Goal: Transaction & Acquisition: Purchase product/service

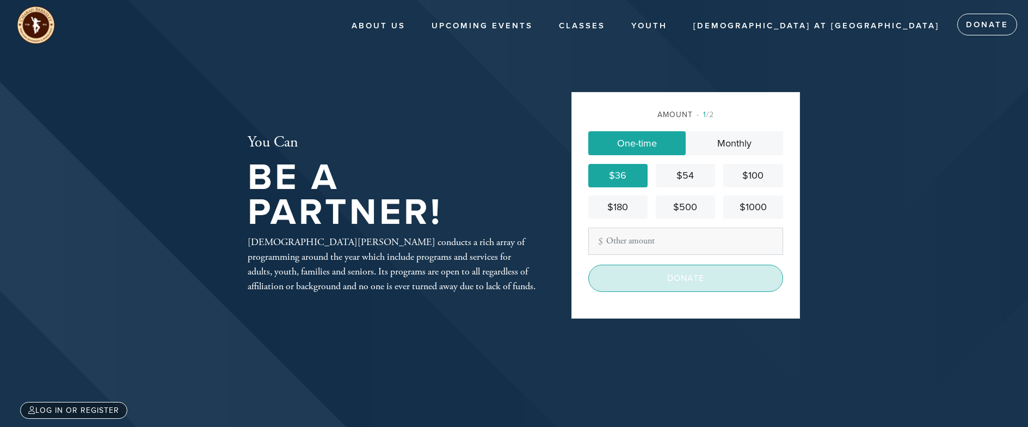
click at [699, 286] on input "Donate" at bounding box center [685, 277] width 195 height 27
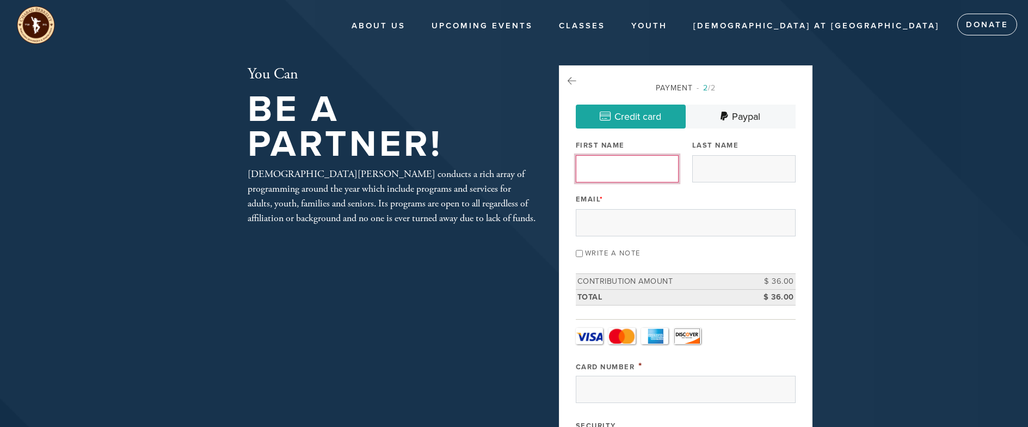
click at [618, 162] on input "First Name" at bounding box center [627, 168] width 103 height 27
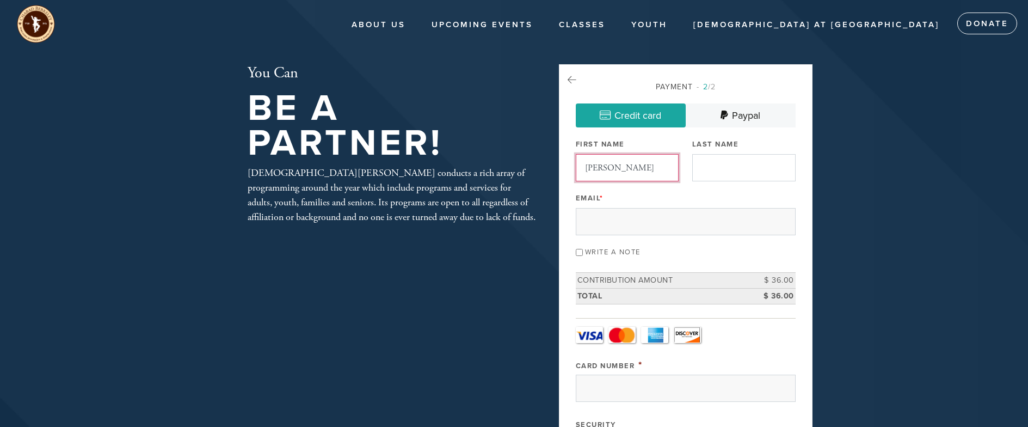
type input "[PERSON_NAME]"
click at [728, 165] on input "Last Name" at bounding box center [743, 167] width 103 height 27
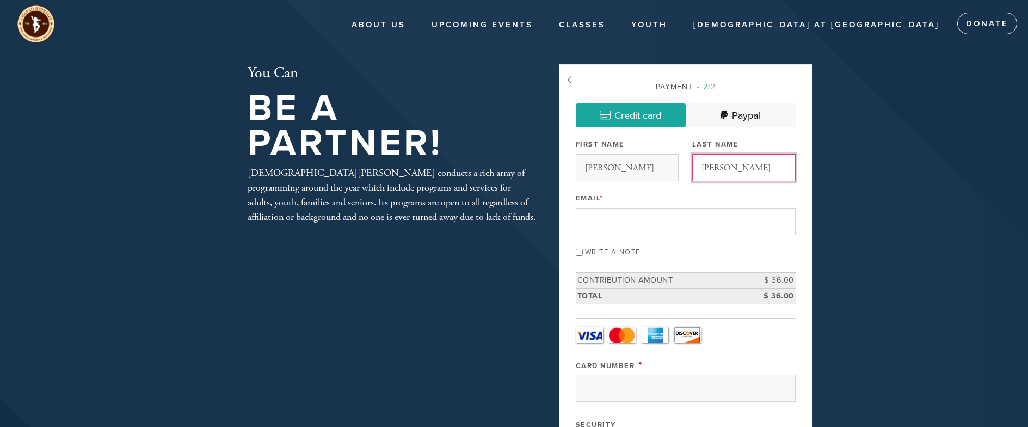
type input "[PERSON_NAME]"
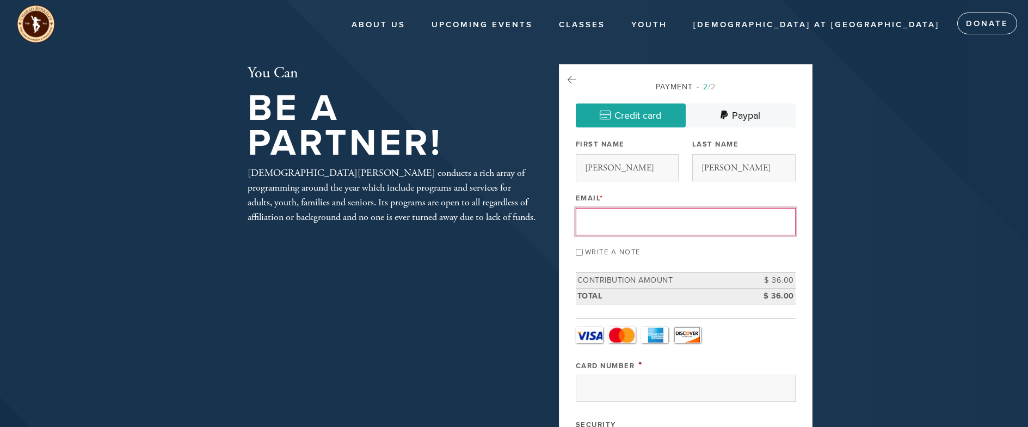
click at [649, 219] on input "Email *" at bounding box center [686, 221] width 220 height 27
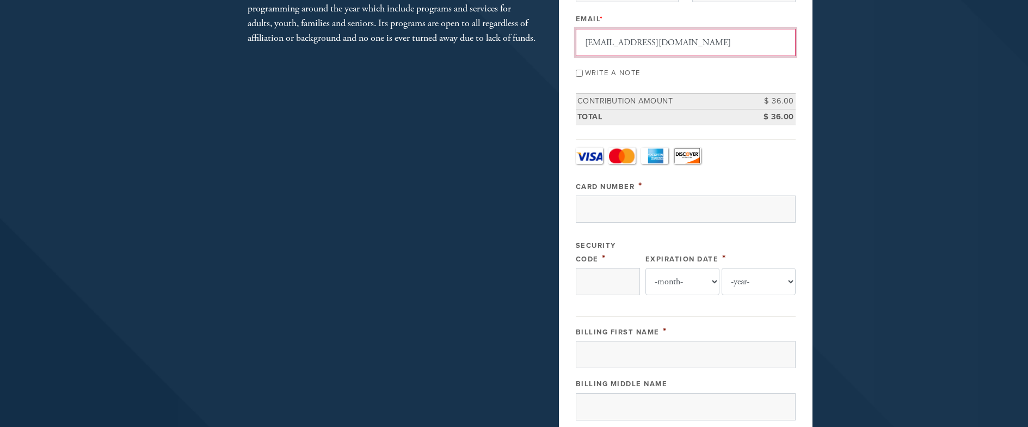
scroll to position [191, 0]
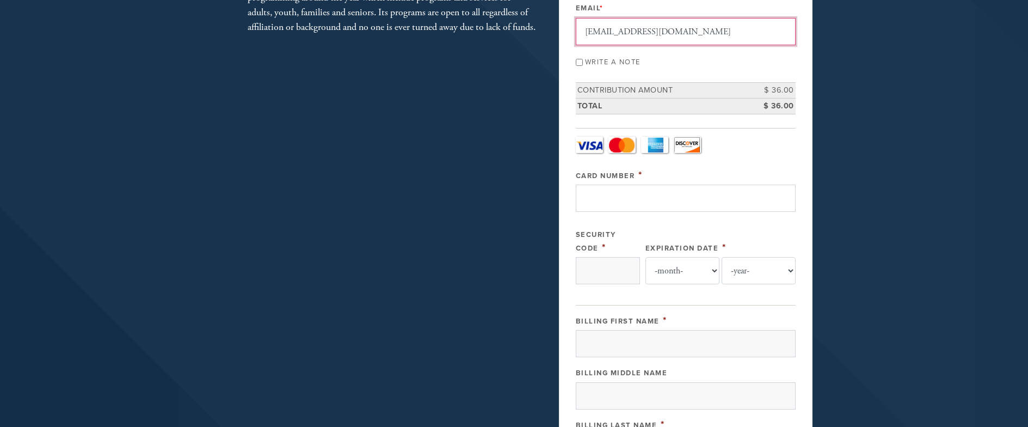
type input "[EMAIL_ADDRESS][DOMAIN_NAME]"
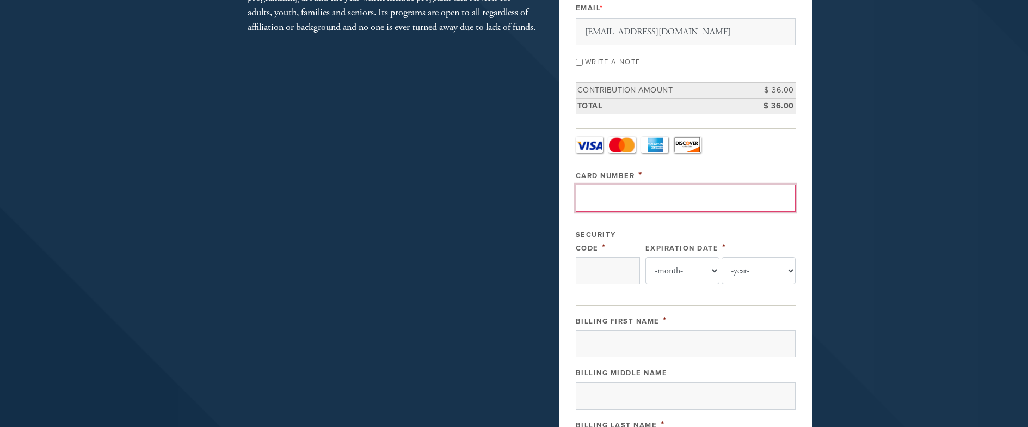
click at [613, 206] on input "Card Number" at bounding box center [686, 197] width 220 height 27
type input "[CREDIT_CARD_NUMBER]"
click at [602, 265] on input "Security Code" at bounding box center [608, 270] width 64 height 27
type input "207"
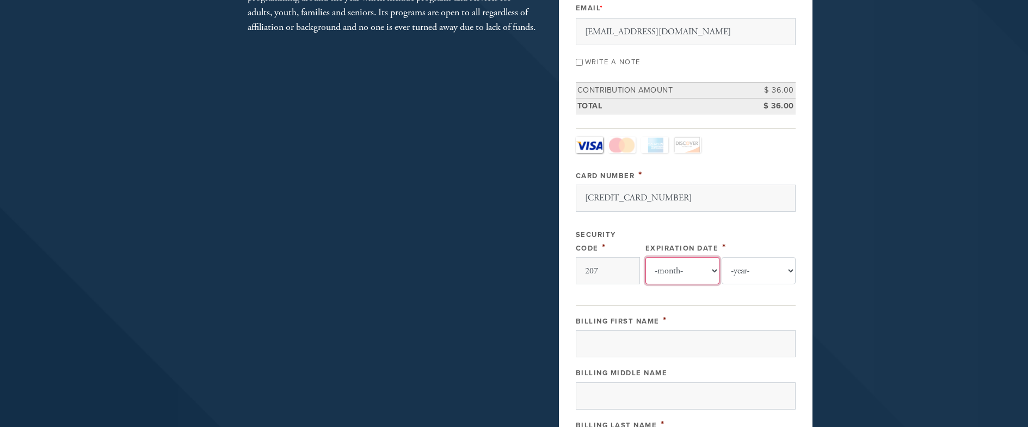
click at [687, 261] on select "-month- Jan Feb Mar Apr May Jun [DATE] Aug Sep Oct Nov Dec" at bounding box center [682, 270] width 74 height 27
select select "12"
click at [650, 257] on select "-month- Jan Feb Mar Apr May Jun [DATE] Aug Sep Oct Nov Dec" at bounding box center [682, 270] width 74 height 27
click at [779, 270] on select "-year- 2025 2026 2027 2028 2029 2030 2031 2032 2033 2034 2035" at bounding box center [759, 270] width 74 height 27
select select "2028"
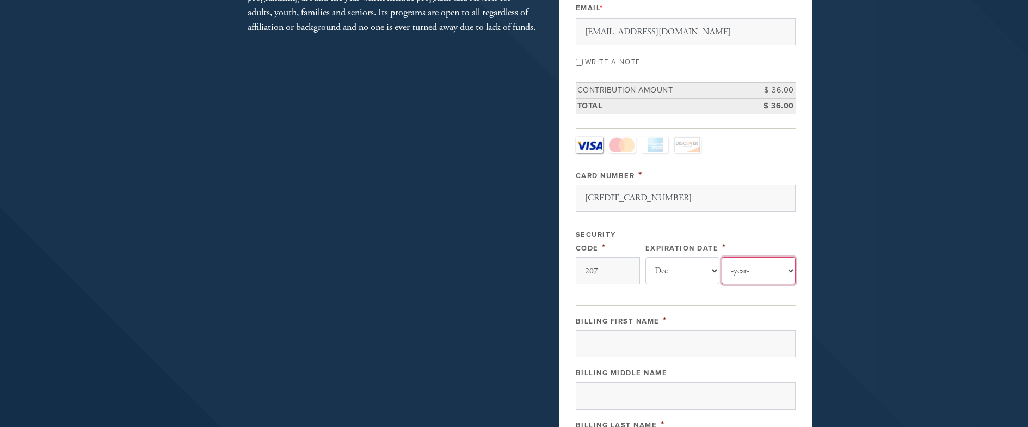
click at [722, 257] on select "-year- 2025 2026 2027 2028 2029 2030 2031 2032 2033 2034 2035" at bounding box center [759, 270] width 74 height 27
click at [658, 344] on input "Billing First Name" at bounding box center [686, 343] width 220 height 27
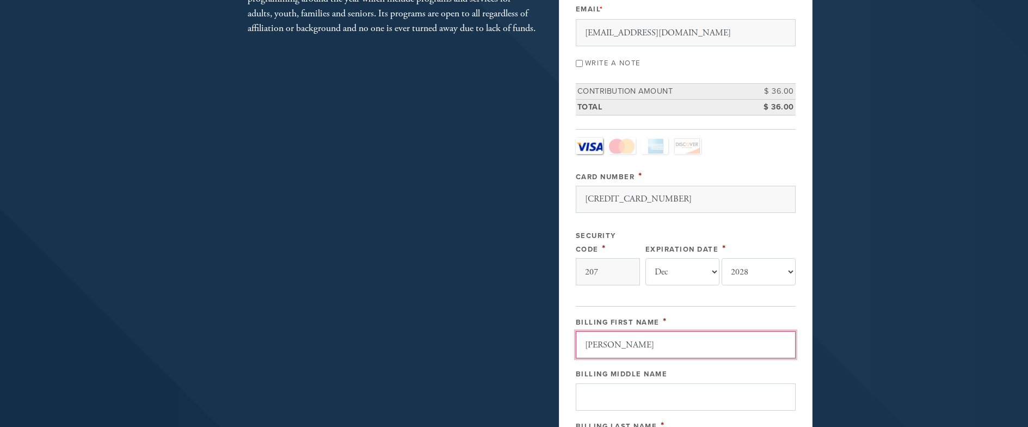
type input "[PERSON_NAME]"
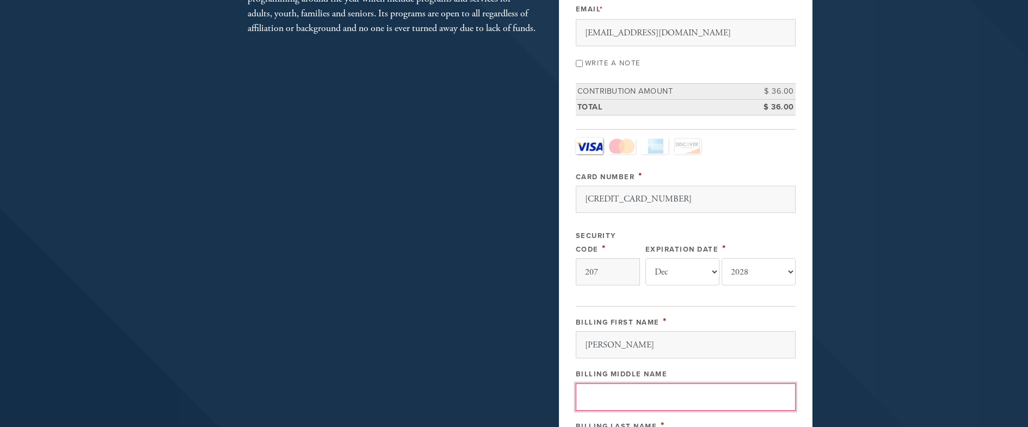
click at [648, 400] on input "Billing Middle Name" at bounding box center [686, 396] width 220 height 27
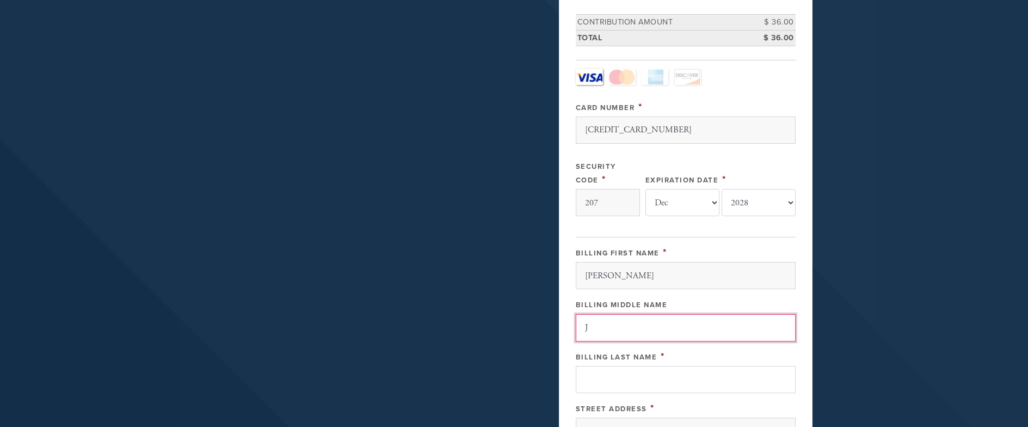
scroll to position [261, 0]
type input "J"
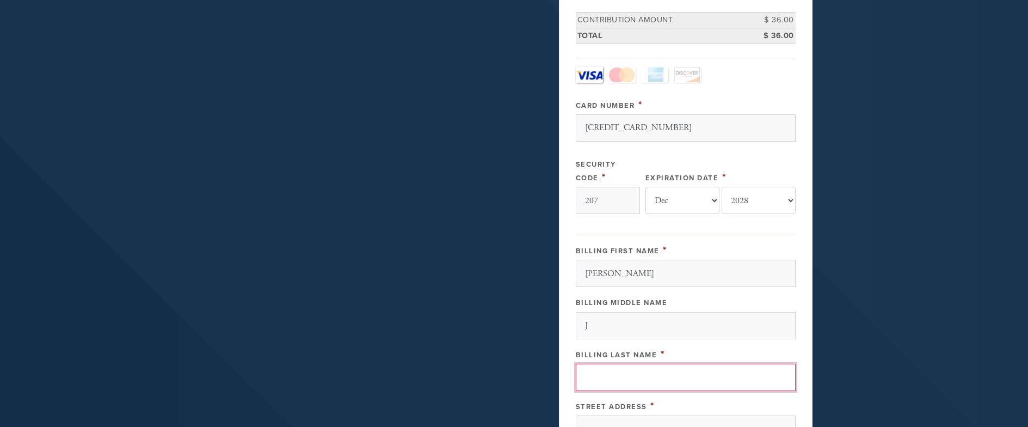
click at [659, 388] on input "Billing Last Name" at bounding box center [686, 376] width 220 height 27
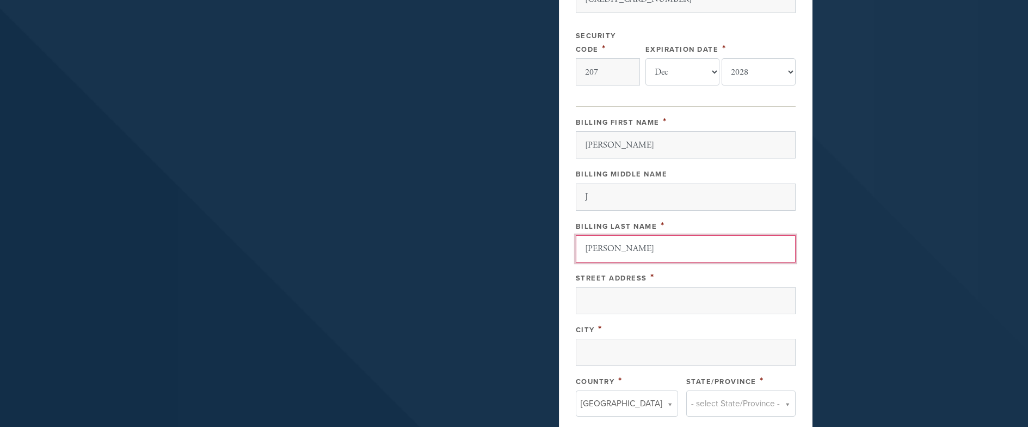
scroll to position [390, 0]
type input "[PERSON_NAME]"
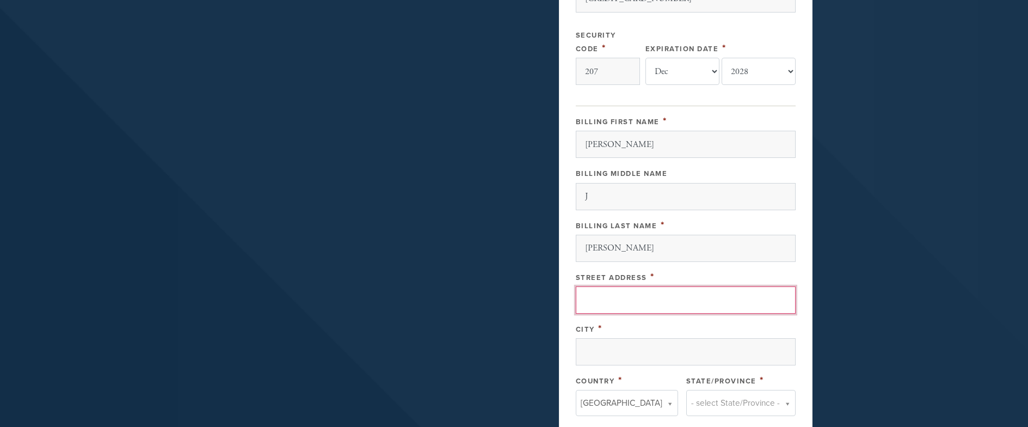
click at [634, 303] on input "Street Address" at bounding box center [686, 299] width 220 height 27
type input "[STREET_ADDRESS][PERSON_NAME]"
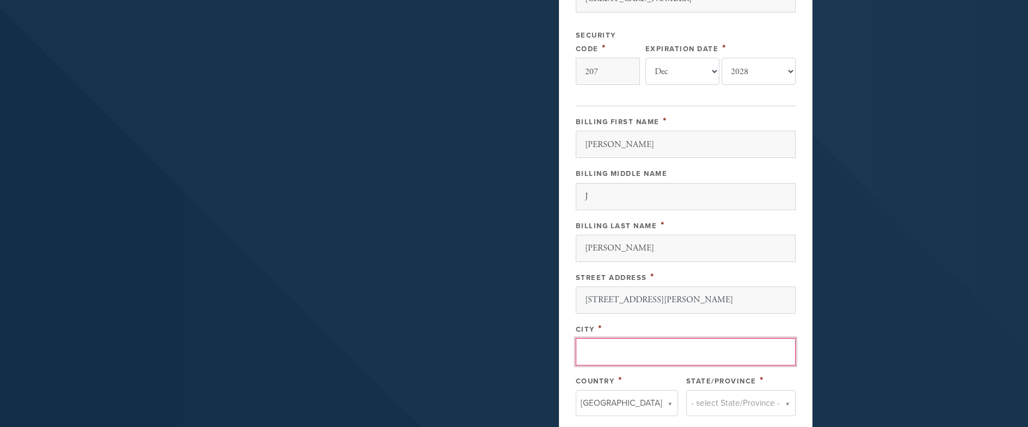
click at [612, 354] on input "City" at bounding box center [686, 351] width 220 height 27
type input "[GEOGRAPHIC_DATA]"
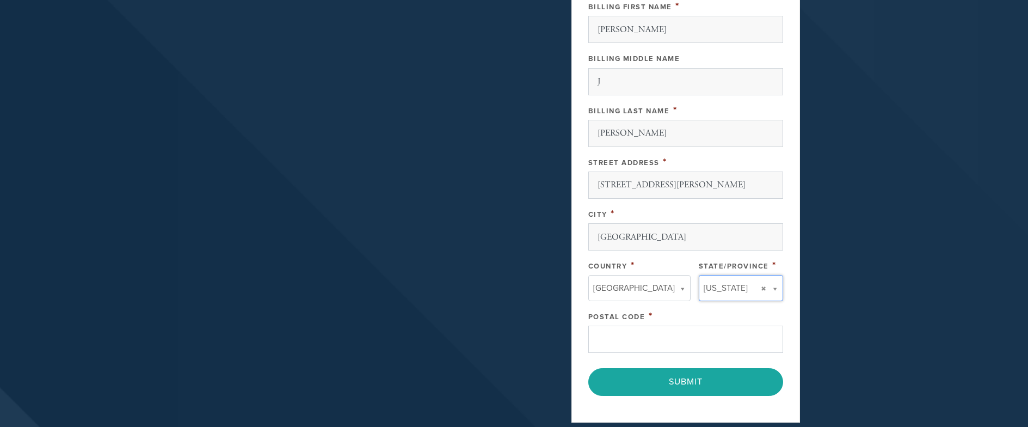
scroll to position [508, 0]
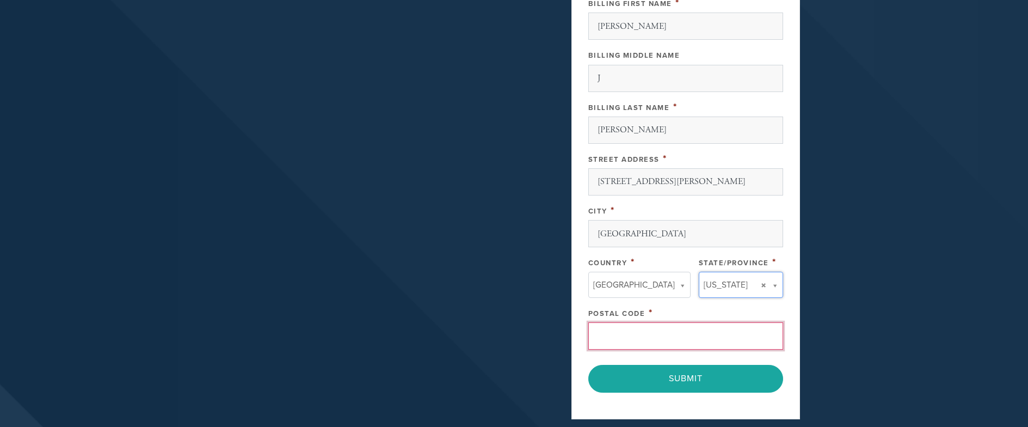
click at [624, 339] on input "Postal Code" at bounding box center [685, 335] width 195 height 27
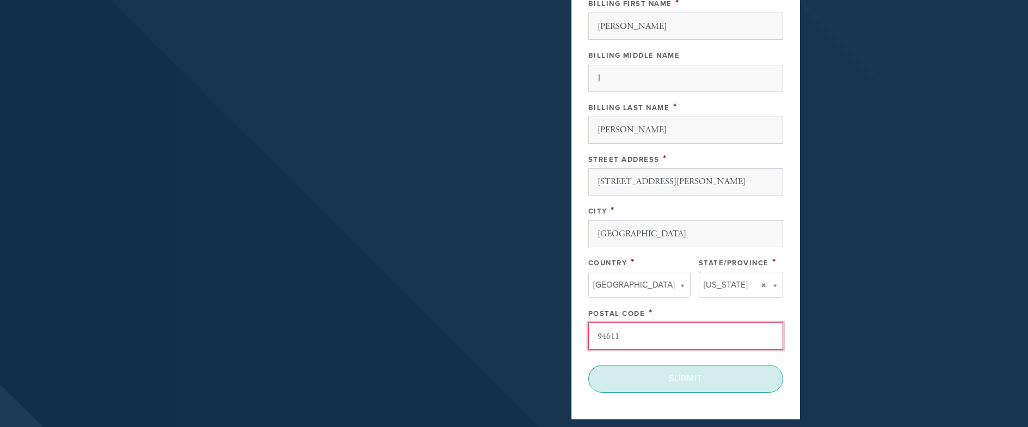
type input "94611"
click at [692, 377] on input "Submit" at bounding box center [685, 378] width 195 height 27
